Goal: Communication & Community: Participate in discussion

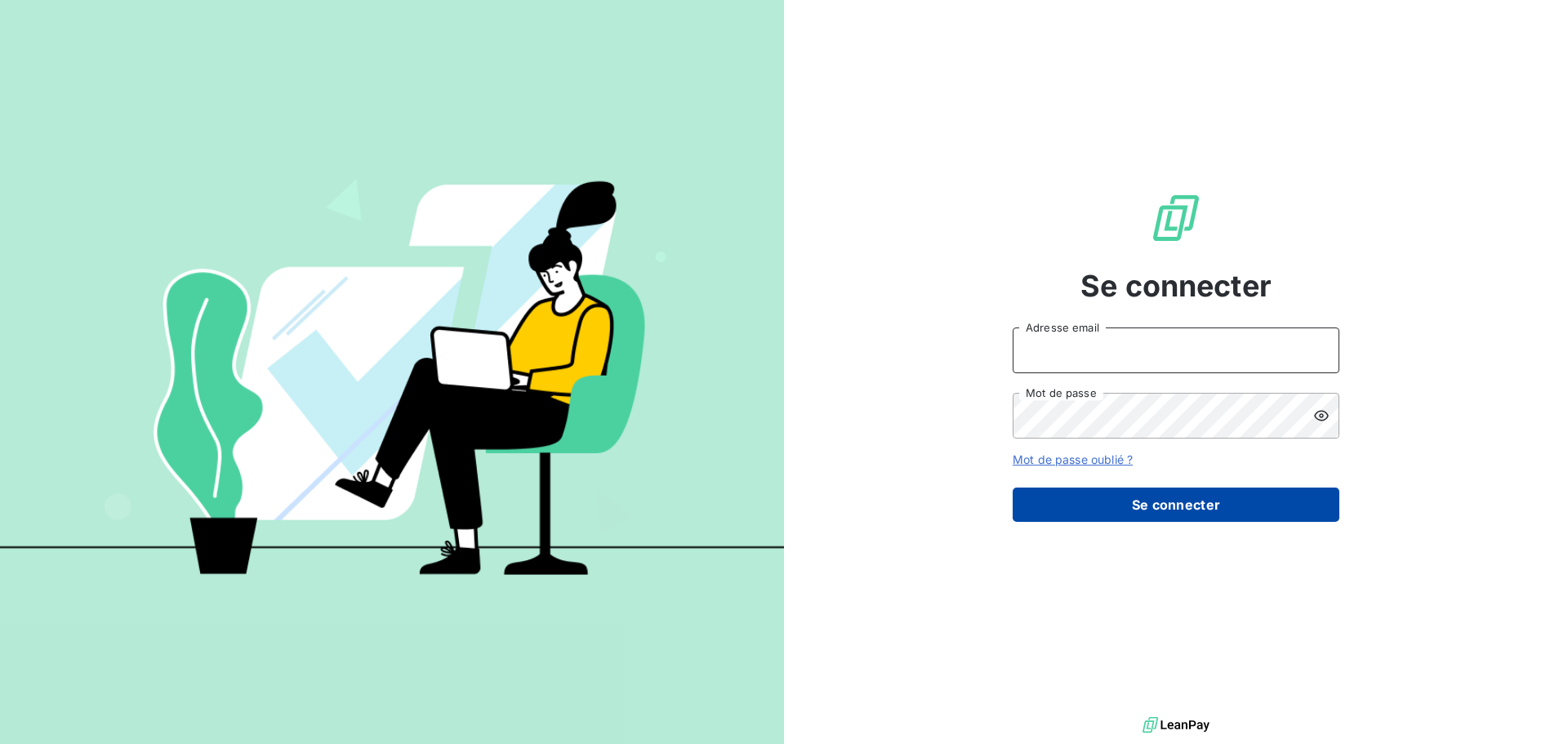
type input "[PERSON_NAME][EMAIL_ADDRESS][DOMAIN_NAME]"
click at [1184, 496] on button "Se connecter" at bounding box center [1176, 504] width 326 height 34
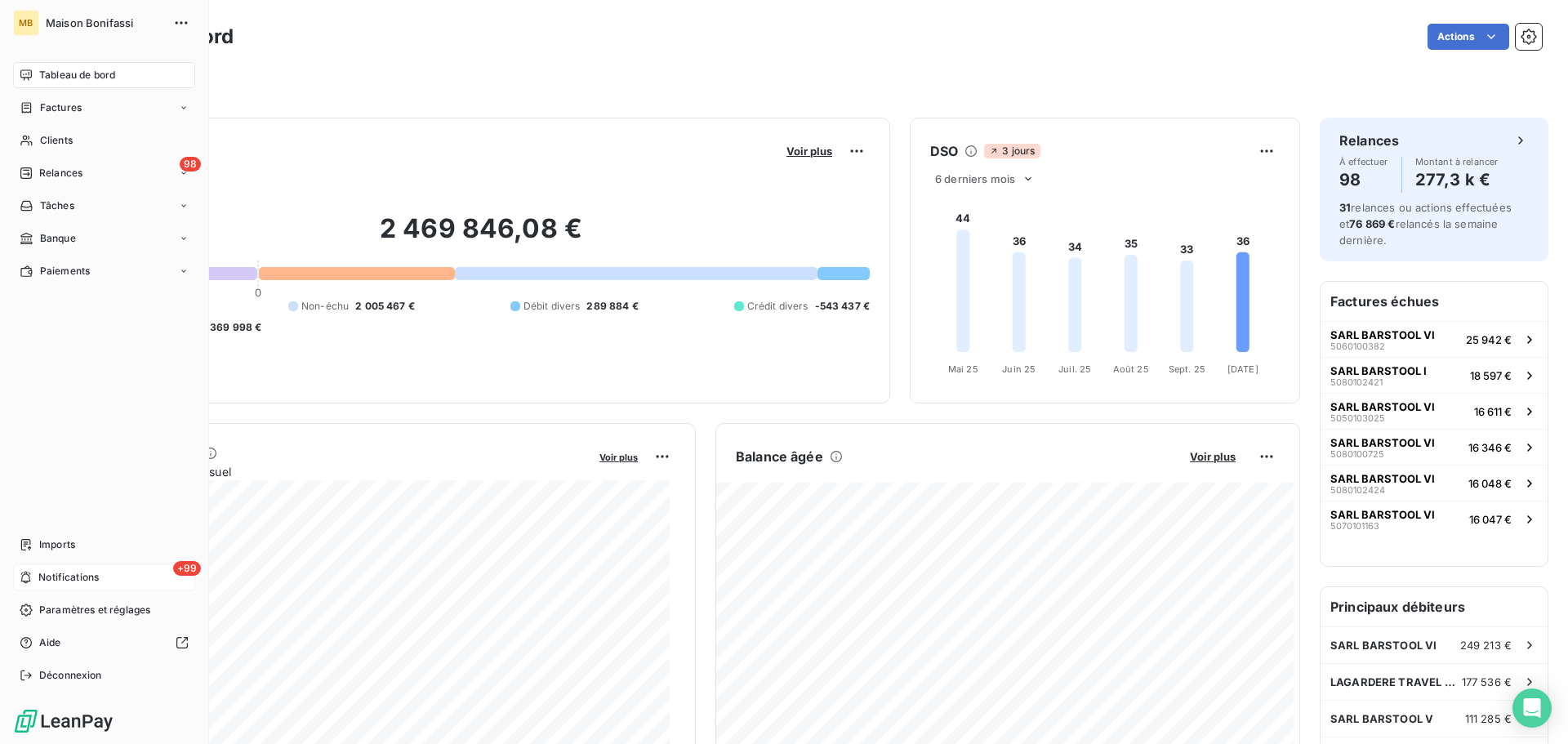
click at [34, 581] on div "+99 Notifications" at bounding box center [105, 577] width 182 height 26
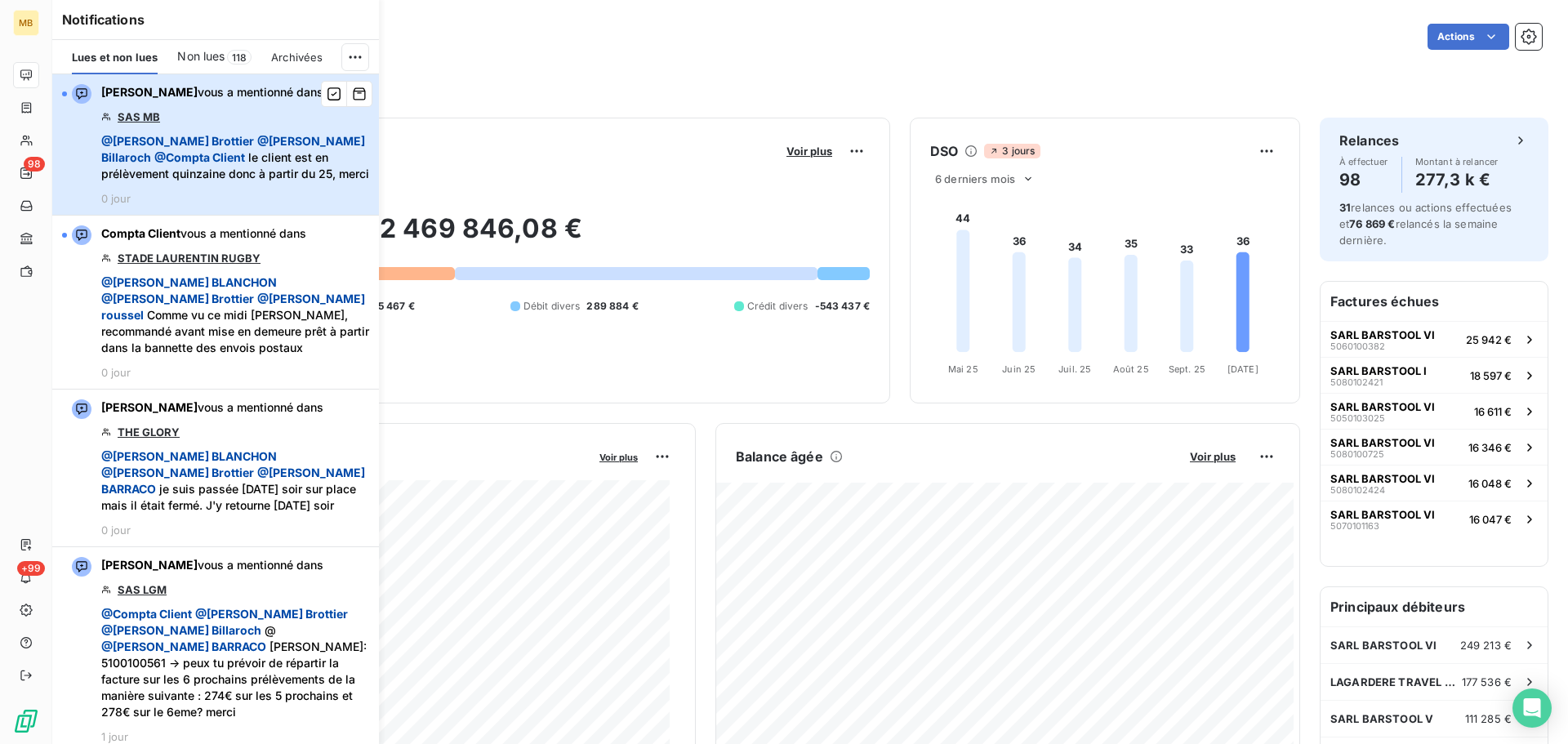
click at [223, 119] on div "[PERSON_NAME] vous a mentionné dans SAS MB @ [PERSON_NAME] @ [PERSON_NAME] @ Co…" at bounding box center [235, 144] width 268 height 121
